Goal: Check status: Check status

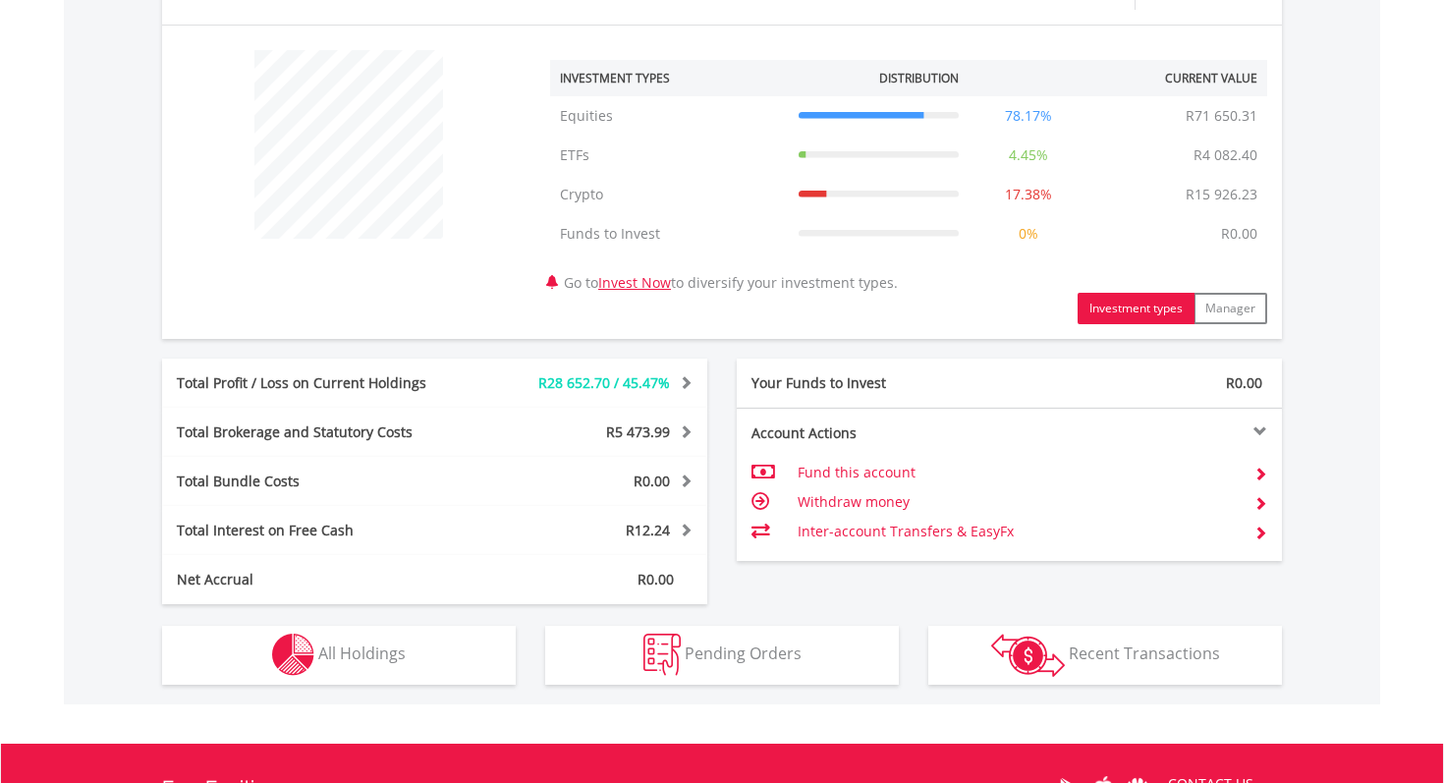
scroll to position [957, 0]
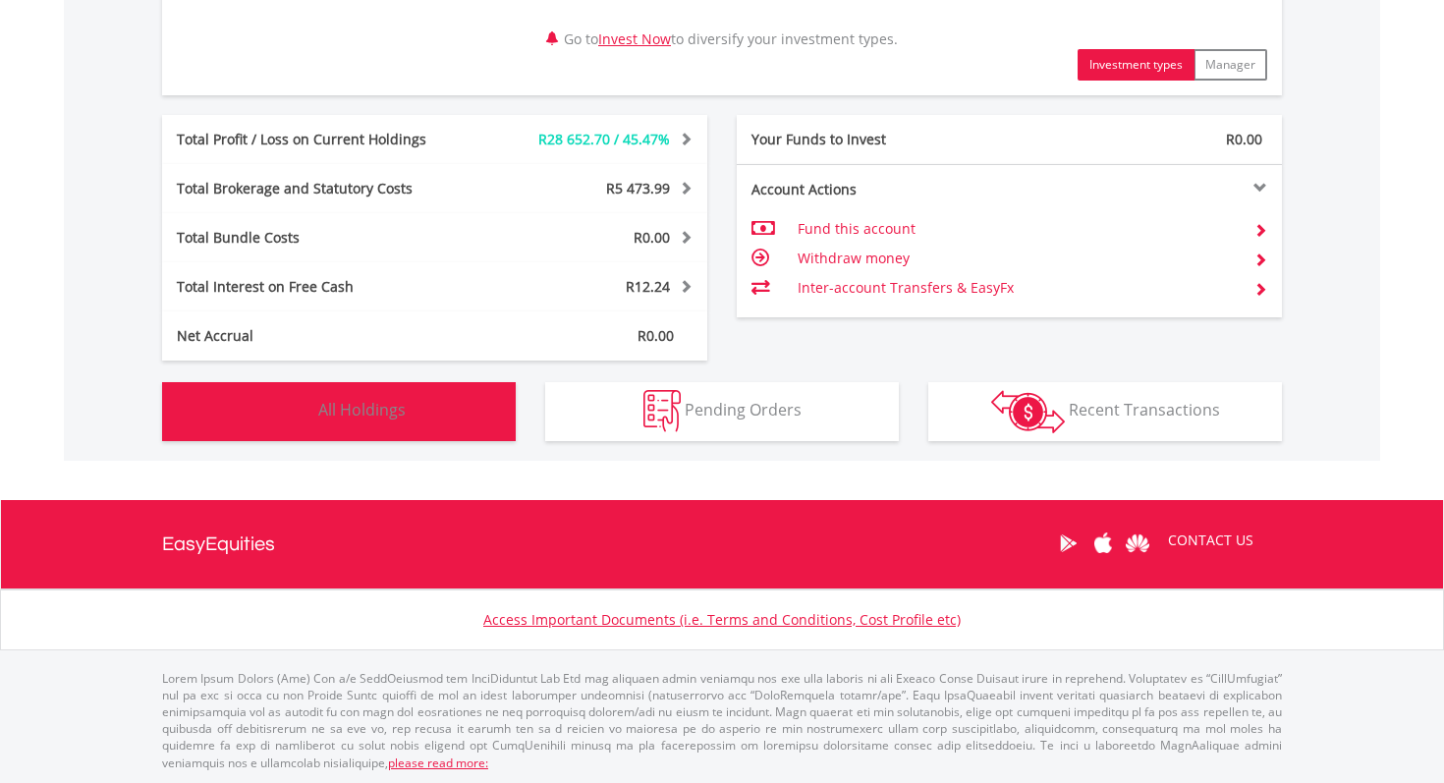
click at [375, 407] on span "All Holdings" at bounding box center [361, 410] width 87 height 22
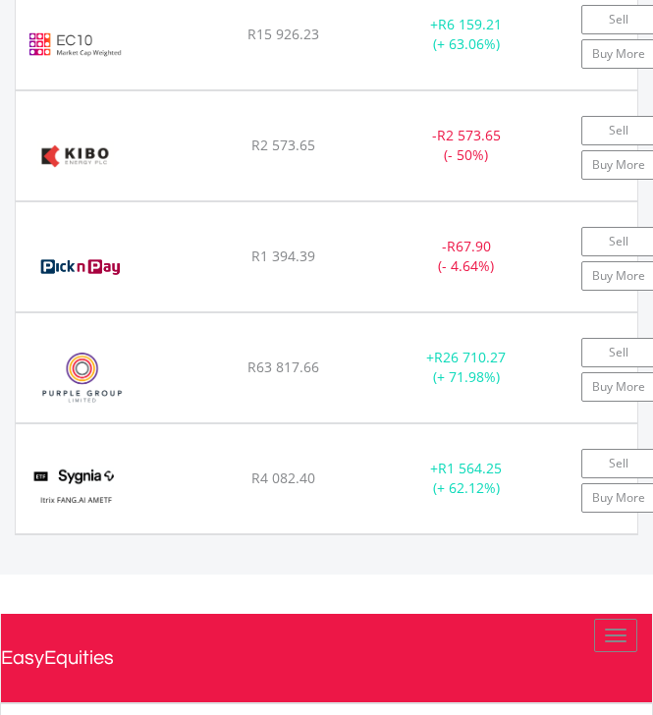
scroll to position [2205, 0]
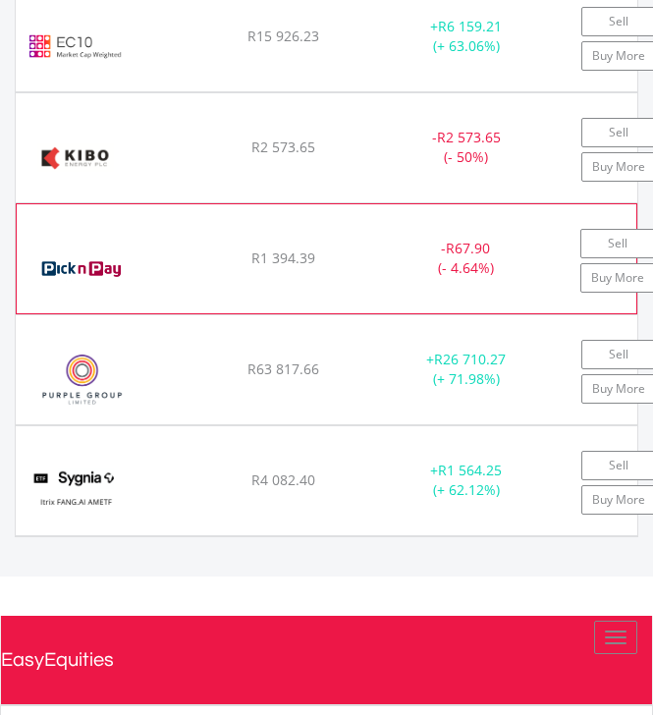
click at [165, 267] on div "Pick n Pay Stores Limited" at bounding box center [102, 269] width 151 height 80
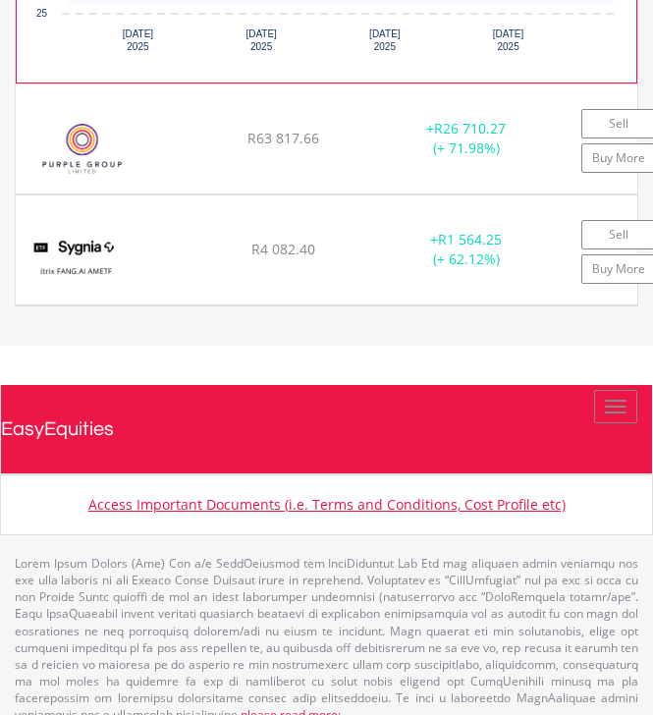
scroll to position [3274, 0]
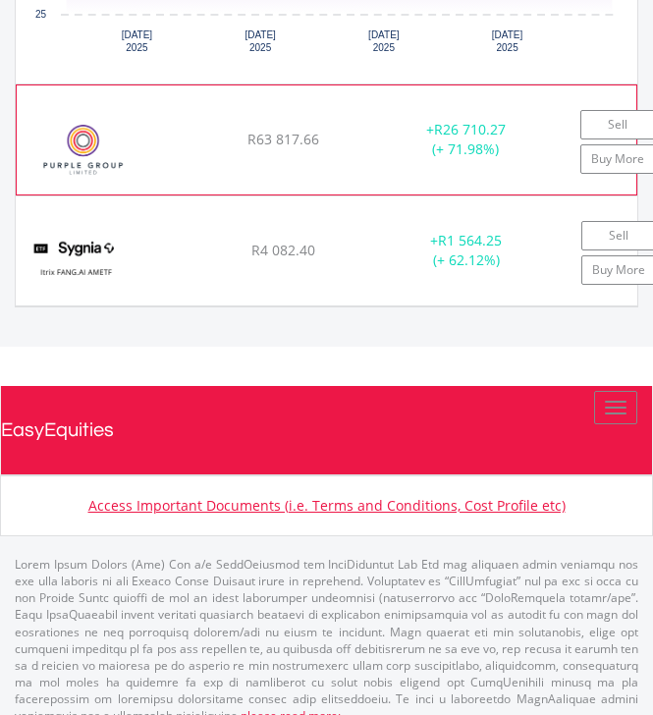
click at [228, 135] on div "R63 817.66" at bounding box center [283, 140] width 137 height 20
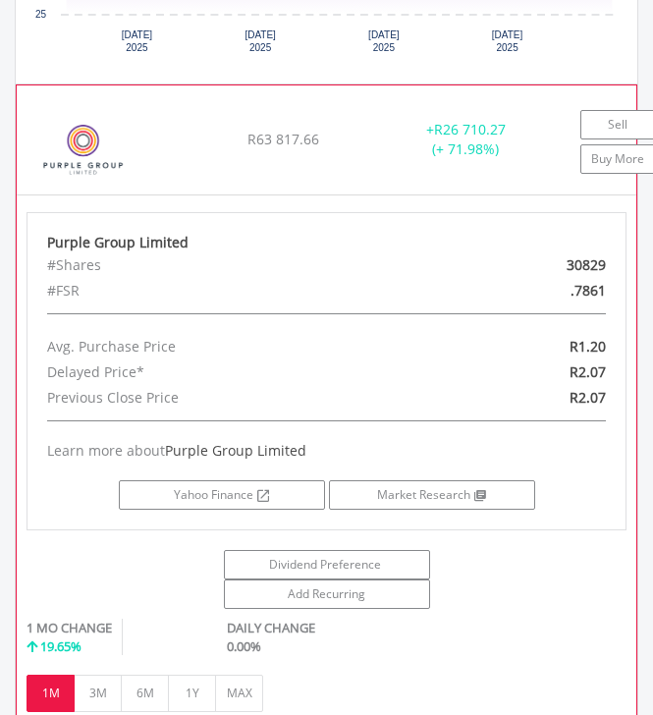
click at [136, 117] on img at bounding box center [83, 150] width 113 height 70
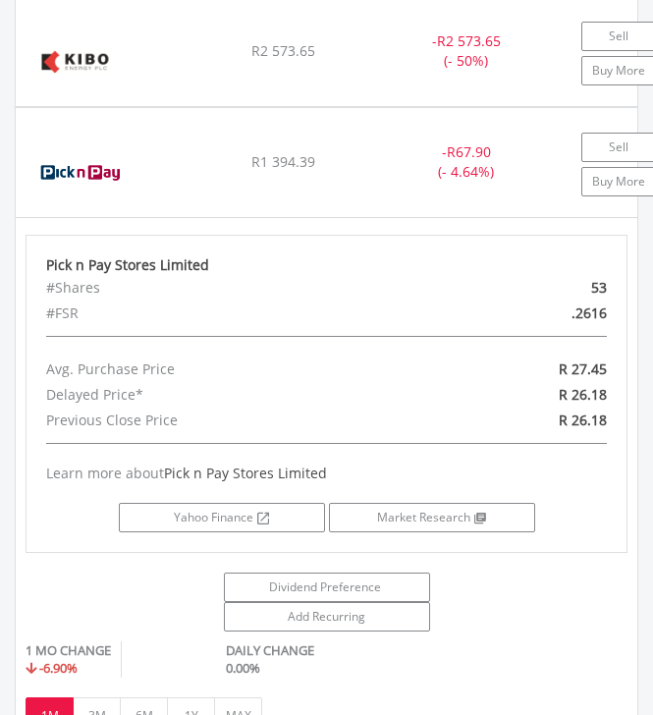
scroll to position [2282, 0]
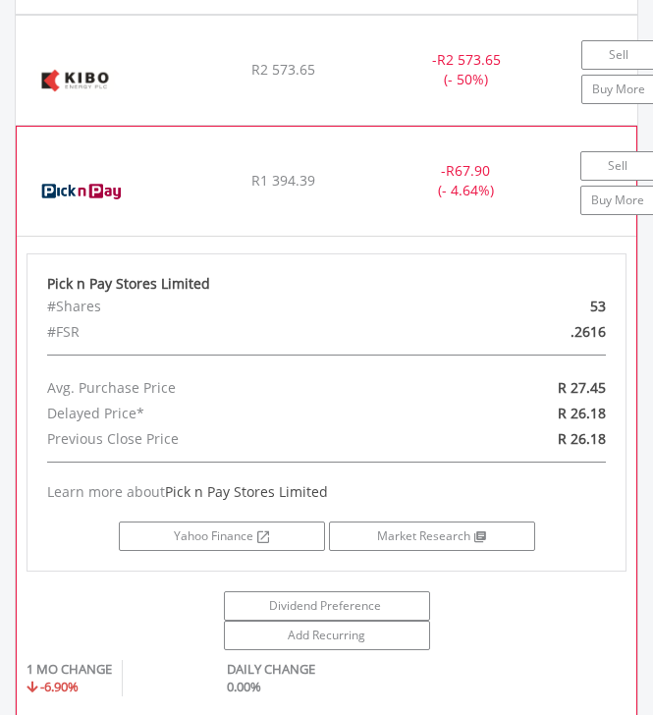
click at [130, 156] on img at bounding box center [82, 191] width 111 height 70
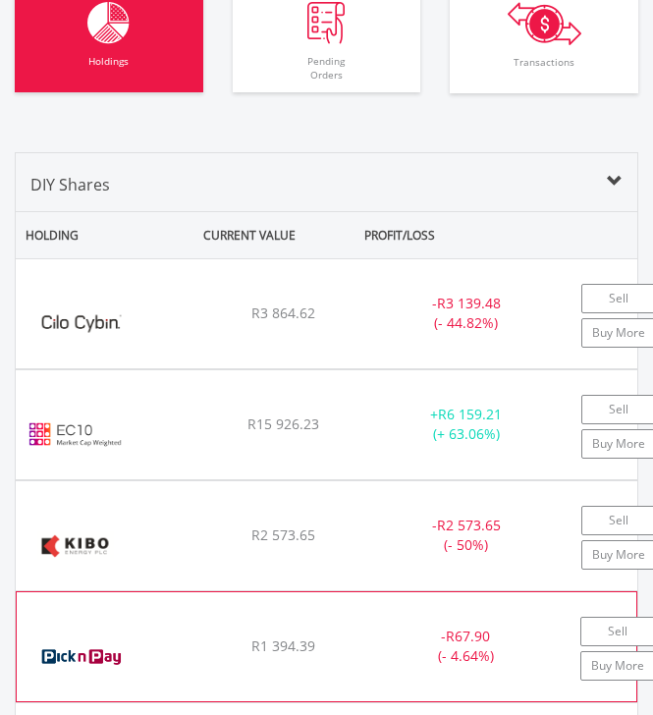
scroll to position [1815, 0]
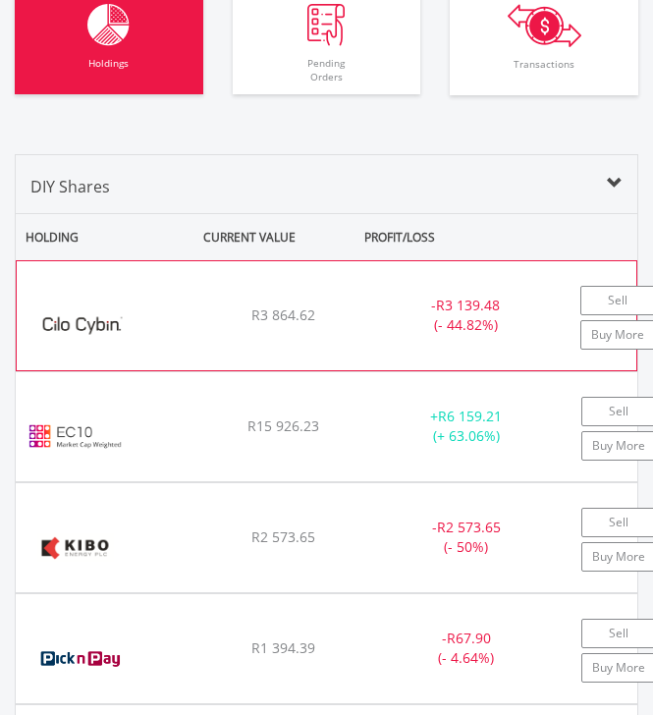
click at [130, 316] on img at bounding box center [83, 326] width 113 height 70
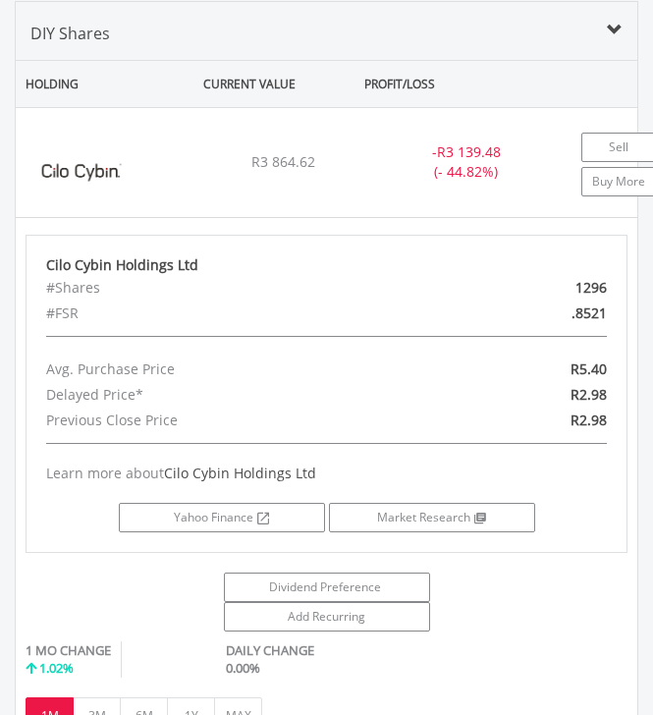
scroll to position [1816, 0]
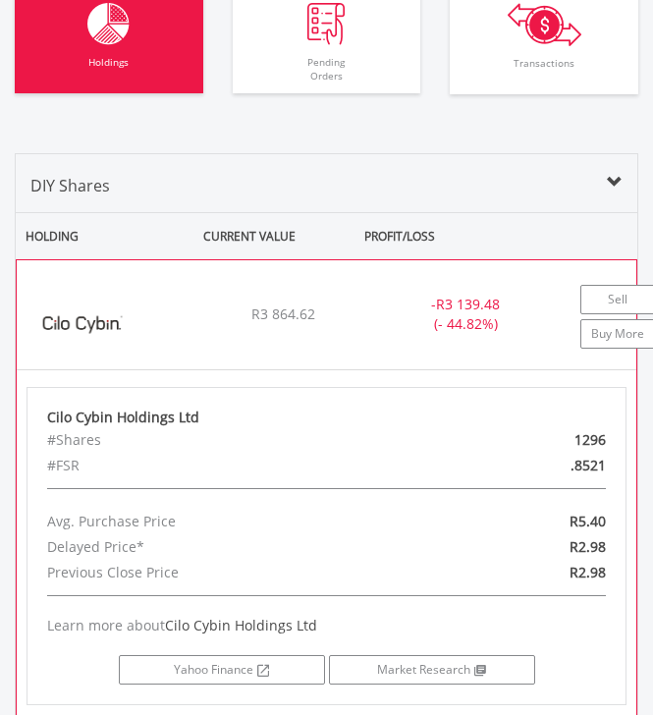
click at [94, 312] on img at bounding box center [83, 325] width 113 height 70
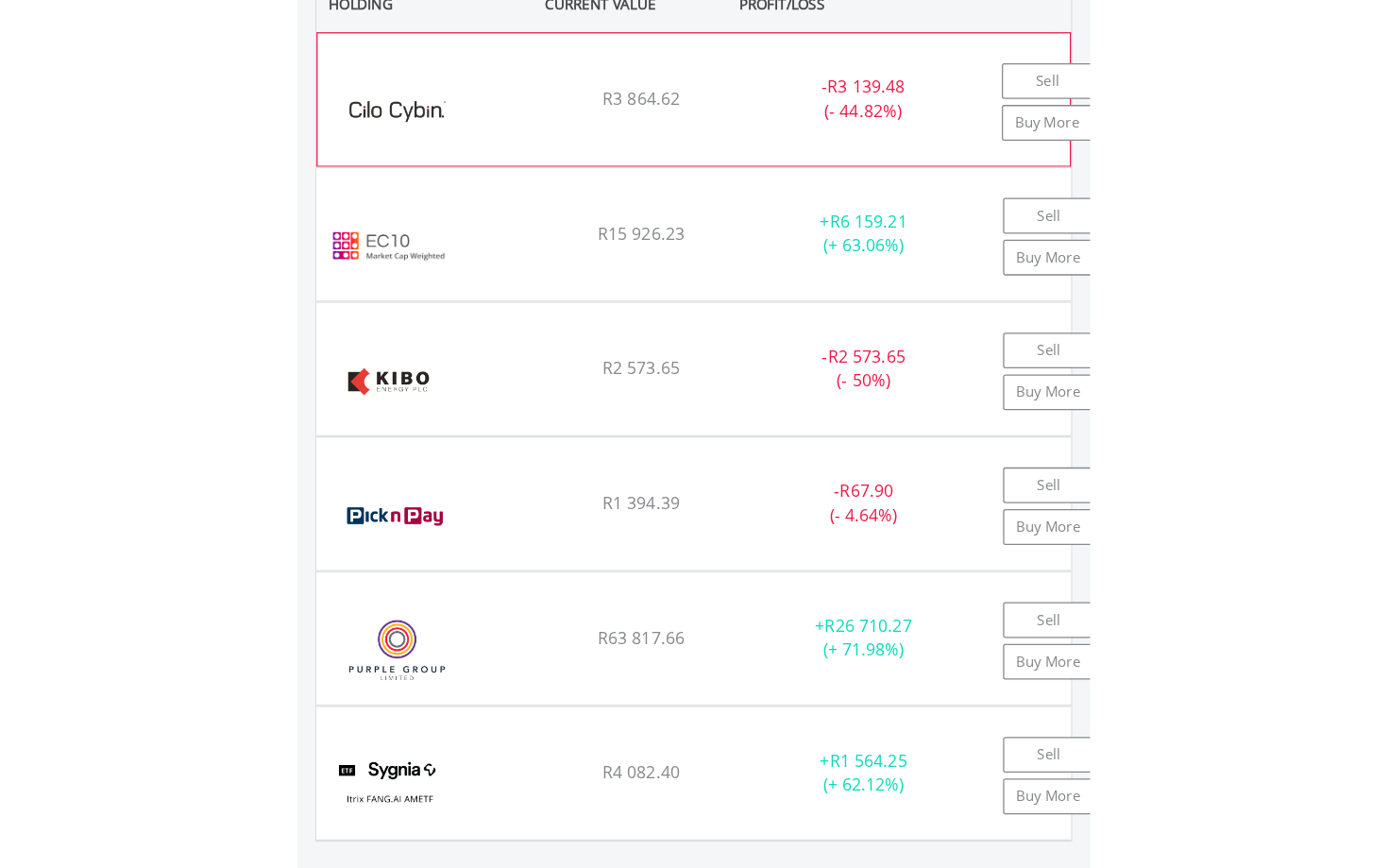
scroll to position [1975, 0]
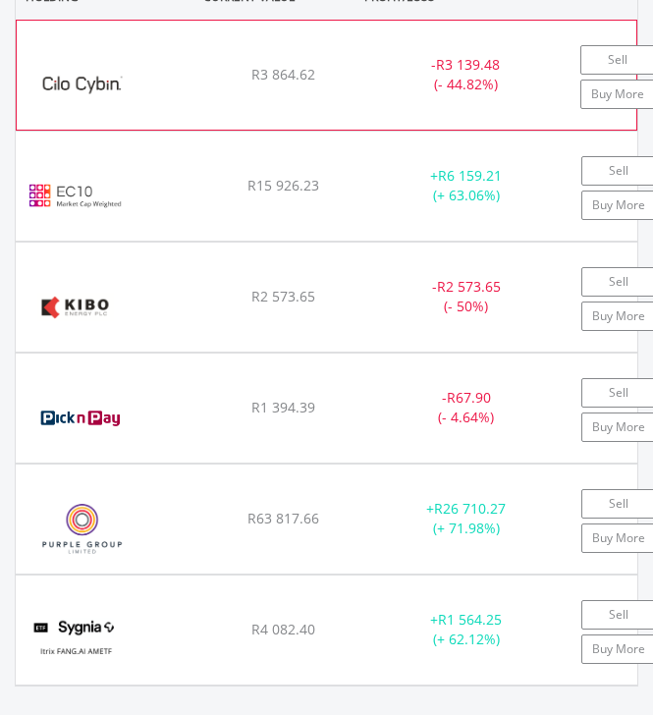
click at [94, 311] on img at bounding box center [75, 307] width 99 height 70
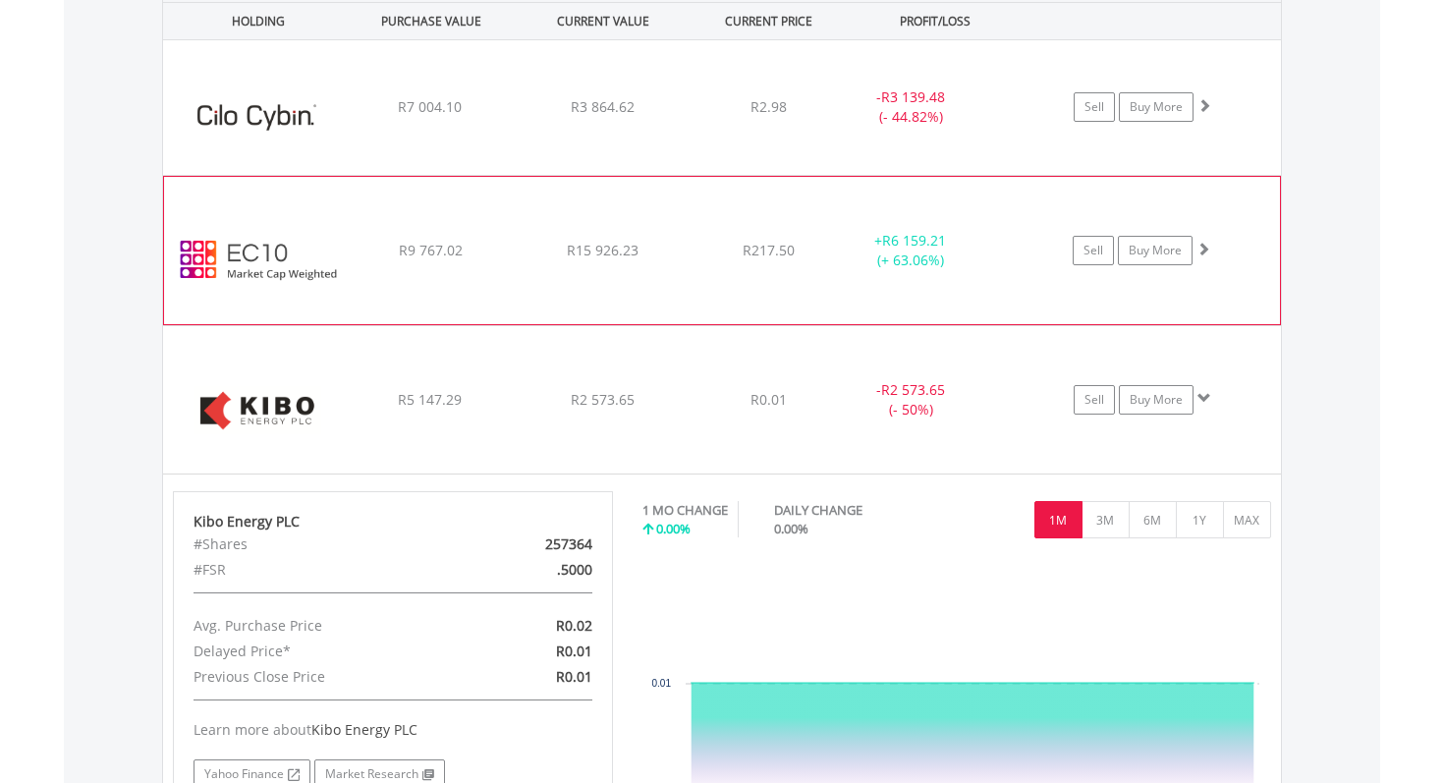
scroll to position [1414, 0]
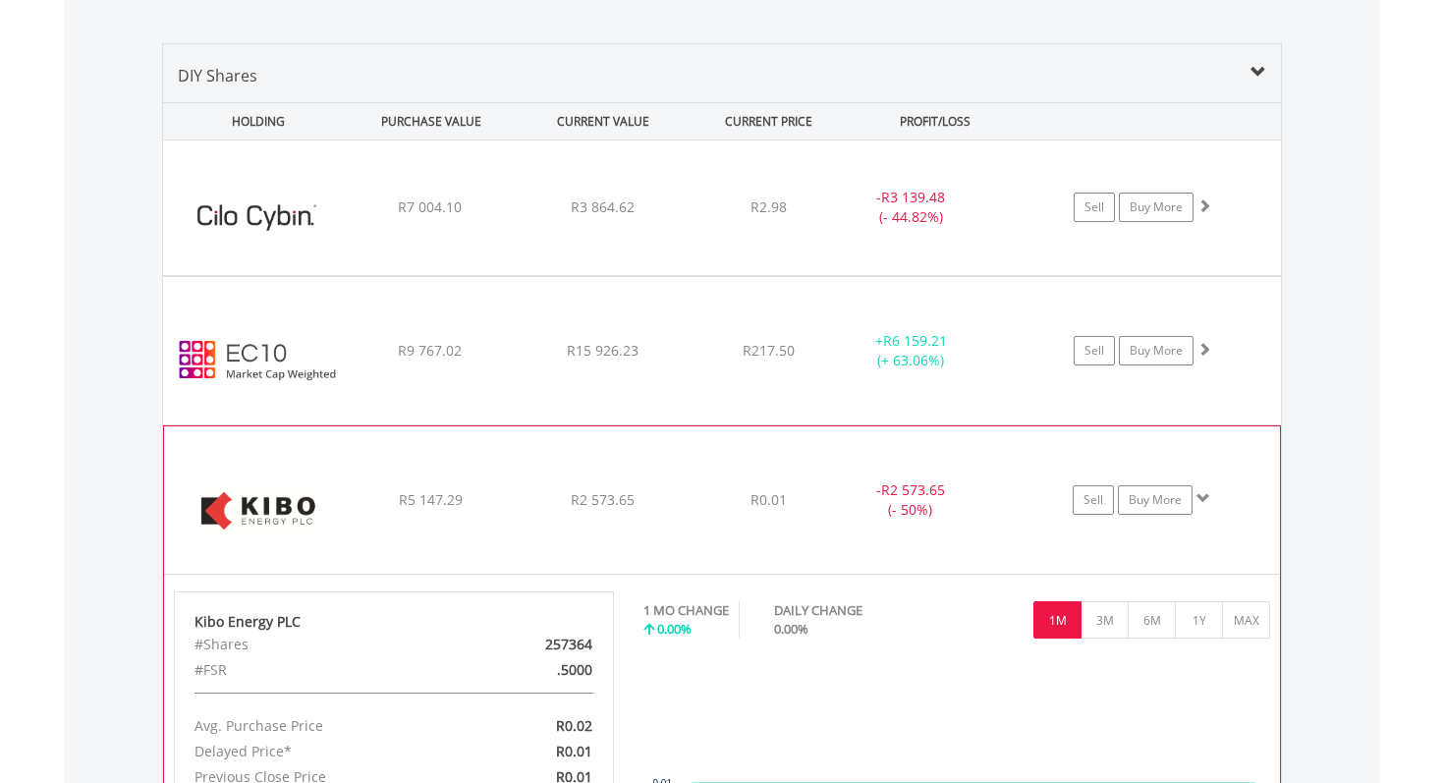
click at [303, 474] on img at bounding box center [258, 510] width 169 height 118
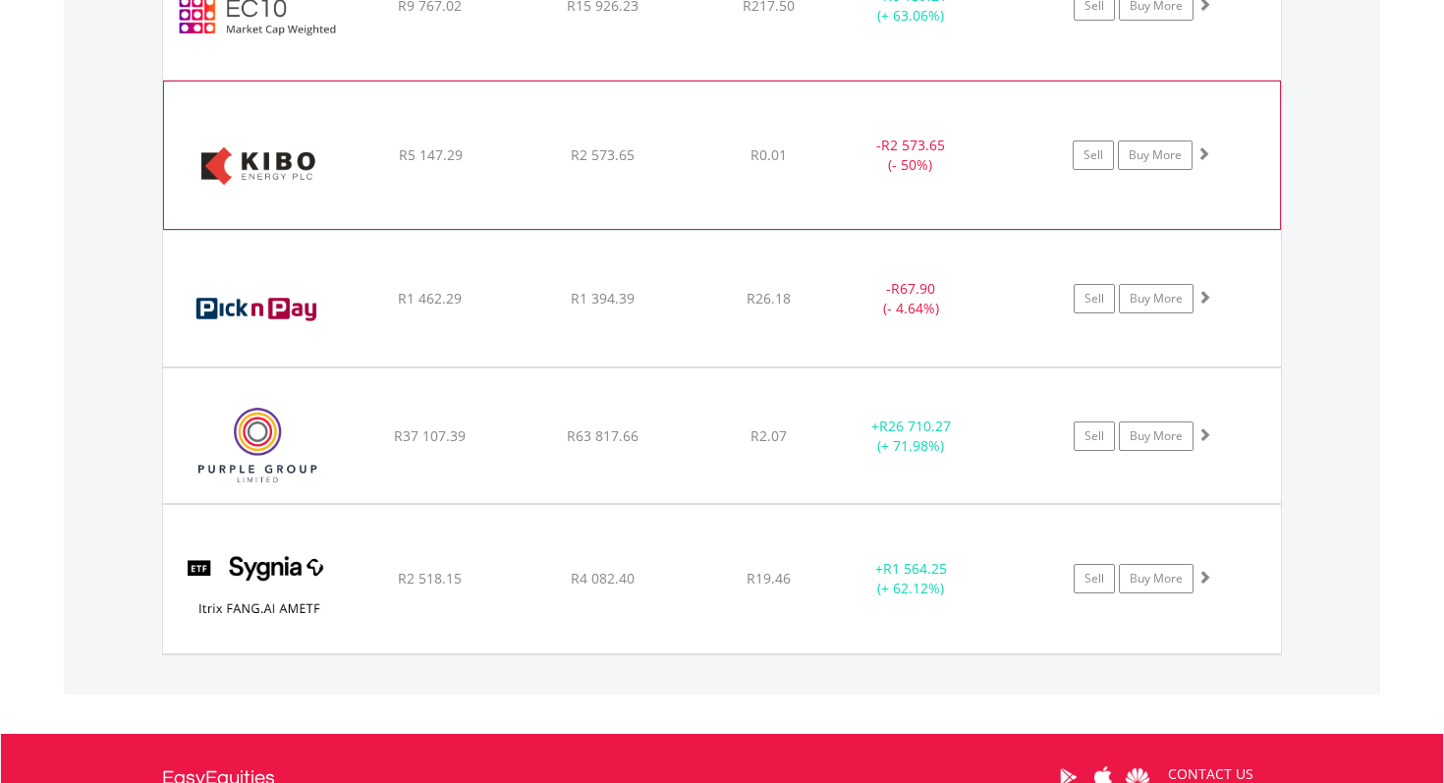
scroll to position [1761, 0]
